Goal: Find specific page/section: Find specific page/section

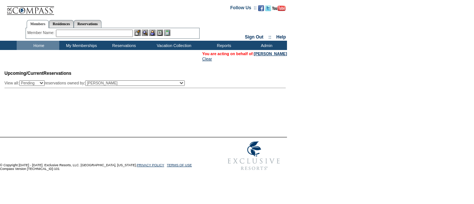
click at [72, 33] on input "text" at bounding box center [94, 33] width 77 height 7
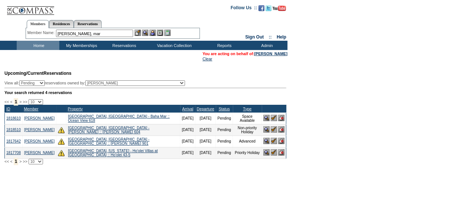
type input "[PERSON_NAME]"
drag, startPoint x: 84, startPoint y: 34, endPoint x: 38, endPoint y: 26, distance: 47.4
click at [38, 26] on div "Members Residences Reservations Member Name: [PERSON_NAME] Destination or Resid…" at bounding box center [113, 27] width 174 height 23
click at [40, 46] on td "Home" at bounding box center [38, 45] width 43 height 9
click at [82, 37] on input "text" at bounding box center [94, 33] width 77 height 7
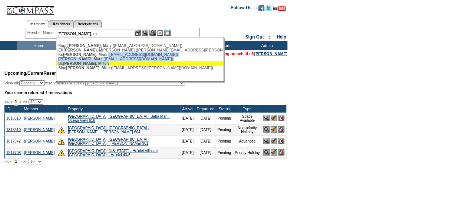
drag, startPoint x: 86, startPoint y: 57, endPoint x: 86, endPoint y: 63, distance: 6.3
click at [86, 63] on ul "Bagg [PERSON_NAME], M ary ([EMAIL_ADDRESS][DOMAIN_NAME]) [PERSON_NAME], [PERSON…" at bounding box center [139, 56] width 167 height 30
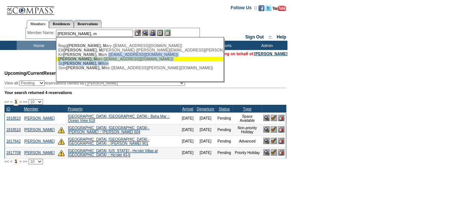
click at [86, 60] on div "[PERSON_NAME], M arc ([EMAIL_ADDRESS][DOMAIN_NAME])" at bounding box center [139, 59] width 163 height 4
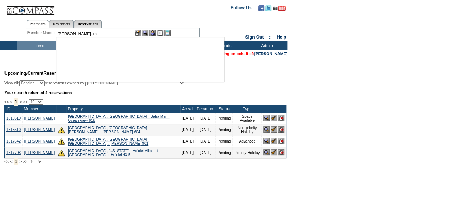
type input "[PERSON_NAME] ([PERSON_NAME][EMAIL_ADDRESS][DOMAIN_NAME])"
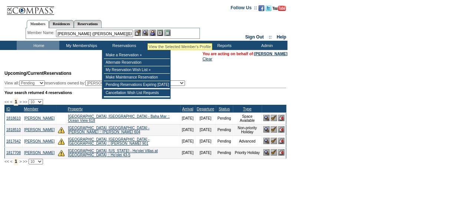
click at [147, 34] on img at bounding box center [145, 33] width 6 height 6
